Goal: Task Accomplishment & Management: Manage account settings

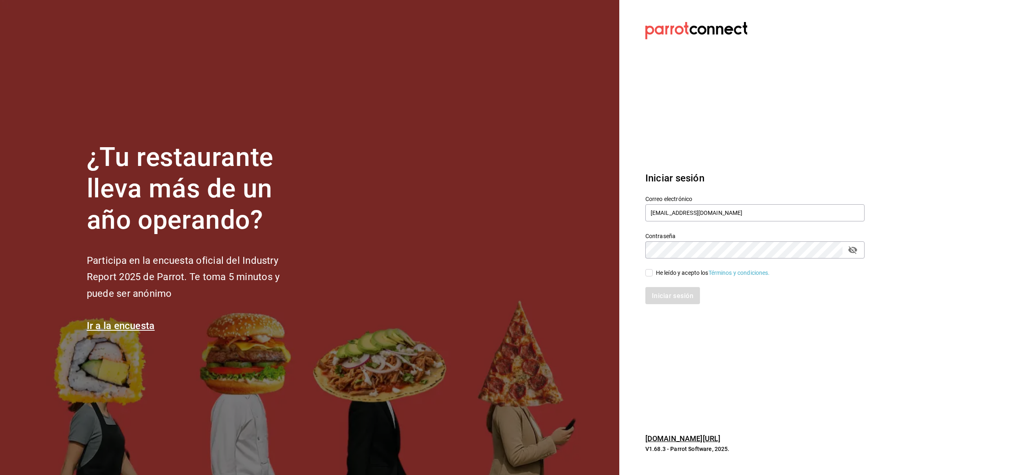
click at [649, 273] on input "He leído y acepto los Términos y condiciones." at bounding box center [648, 272] width 7 height 7
checkbox input "true"
click at [665, 296] on font "Iniciar sesión" at bounding box center [673, 295] width 42 height 8
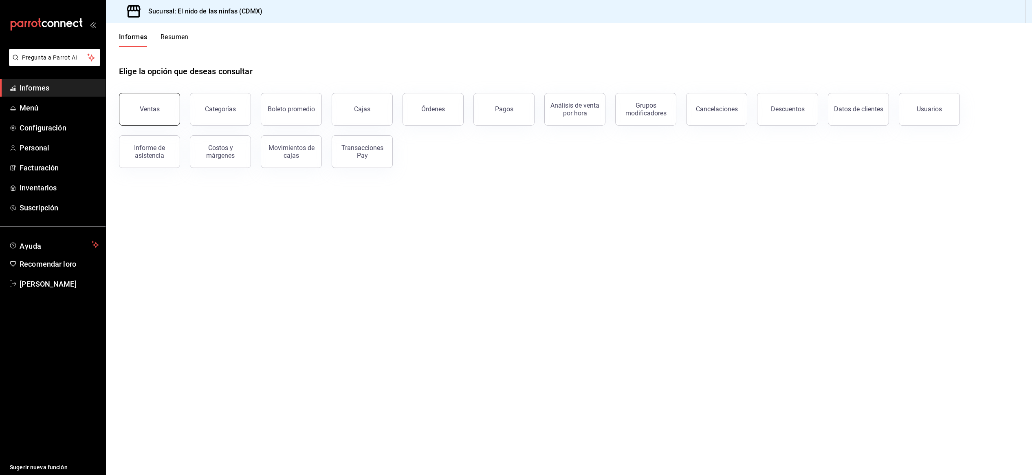
click at [165, 107] on button "Ventas" at bounding box center [149, 109] width 61 height 33
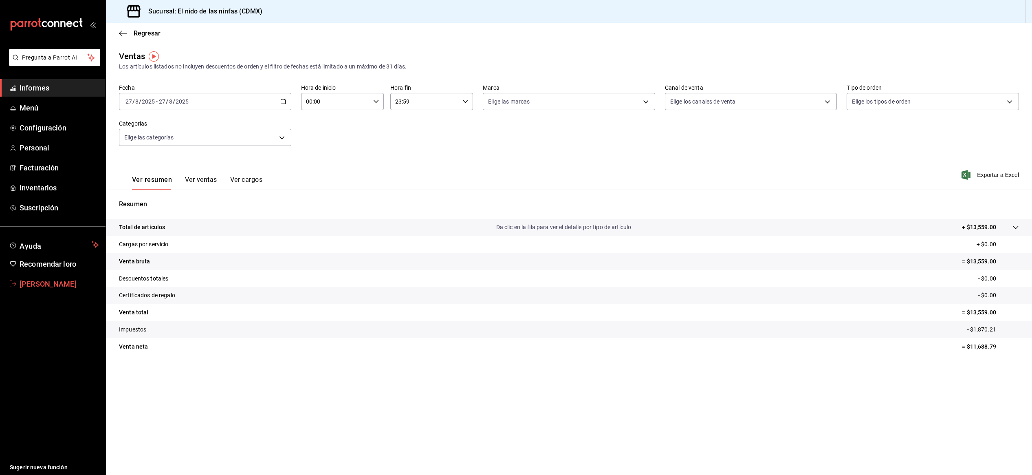
click at [56, 282] on font "[PERSON_NAME]" at bounding box center [48, 283] width 57 height 9
